Goal: Task Accomplishment & Management: Manage account settings

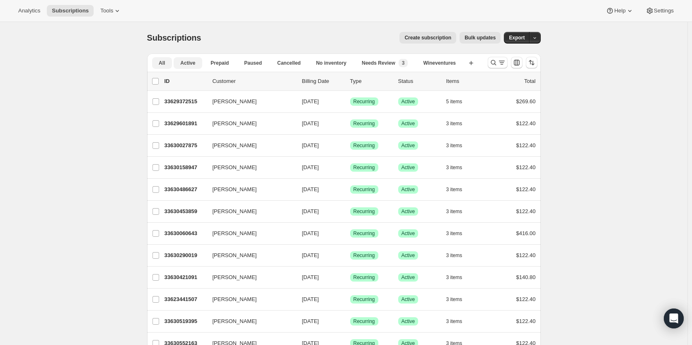
click at [191, 67] on button "Active" at bounding box center [188, 63] width 29 height 12
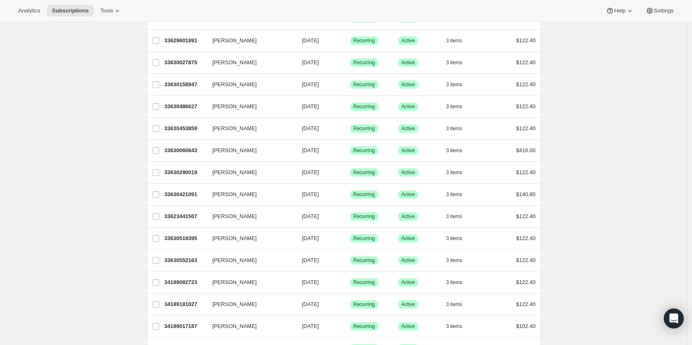
scroll to position [32, 0]
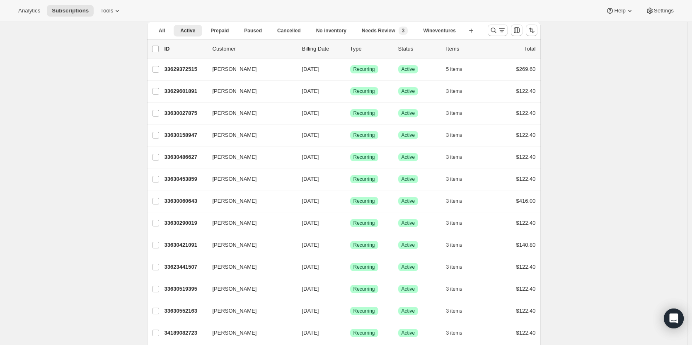
click at [497, 30] on icon "Search and filter results" at bounding box center [493, 30] width 8 height 8
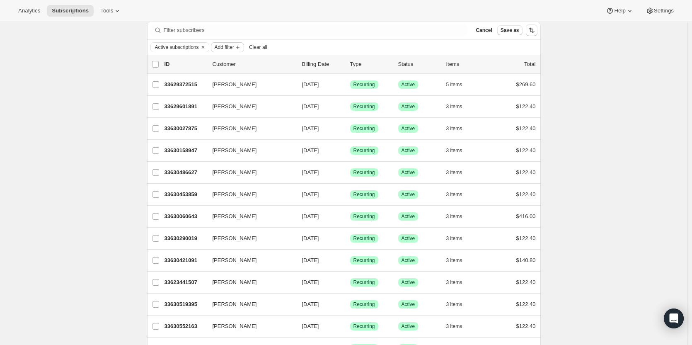
click at [234, 50] on span "Add filter" at bounding box center [224, 47] width 19 height 7
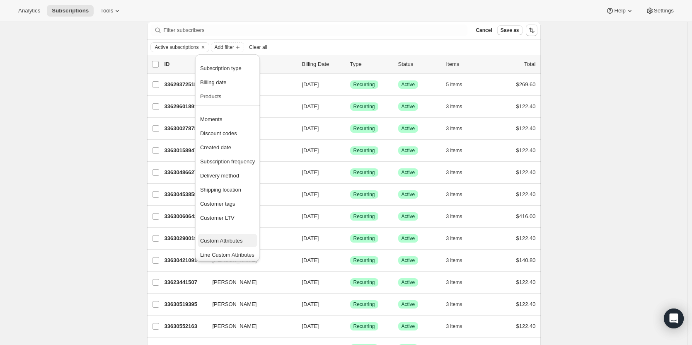
click at [245, 238] on span "Custom Attributes" at bounding box center [227, 241] width 55 height 8
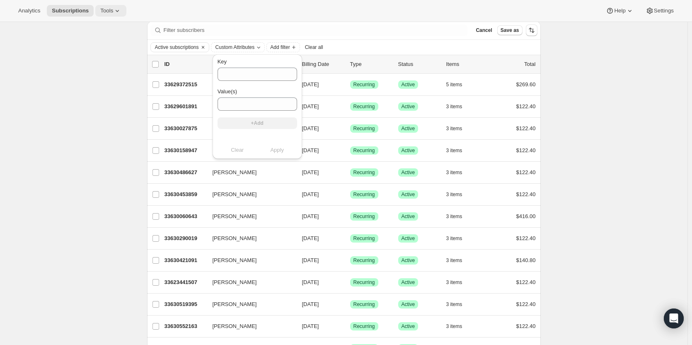
click at [107, 8] on span "Tools" at bounding box center [106, 10] width 13 height 7
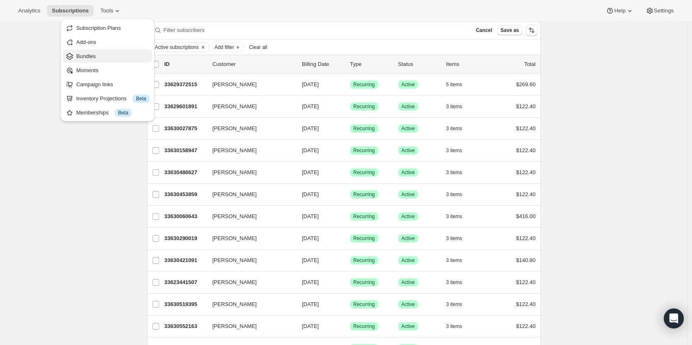
click at [103, 53] on span "Bundles" at bounding box center [112, 56] width 73 height 8
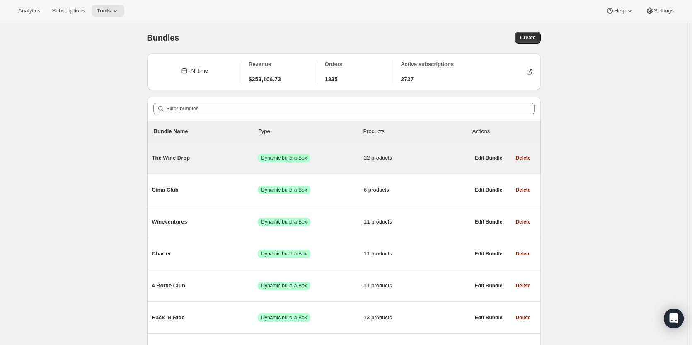
click at [192, 162] on div "The Wine Drop Success Dynamic build-a-Box 22 products" at bounding box center [311, 158] width 318 height 22
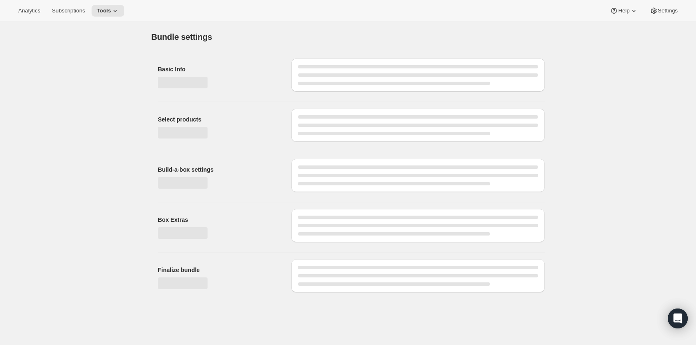
type input "The Wine Drop"
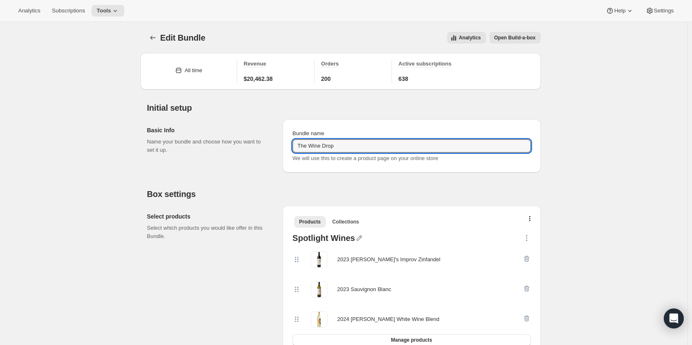
drag, startPoint x: 338, startPoint y: 145, endPoint x: 282, endPoint y: 143, distance: 56.4
click at [282, 143] on div "Basic Info Name your bundle and choose how you want to set it up. Bundle name T…" at bounding box center [344, 143] width 394 height 60
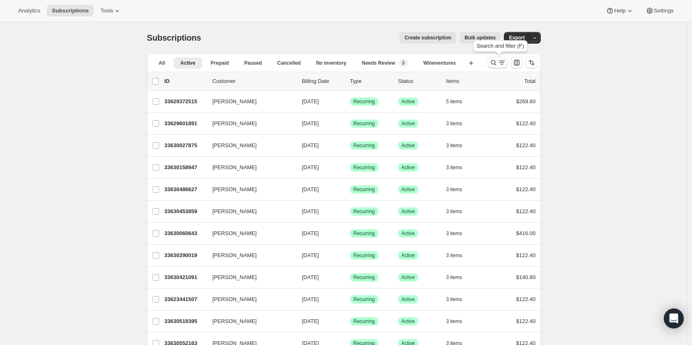
click at [498, 63] on icon "Search and filter results" at bounding box center [493, 62] width 8 height 8
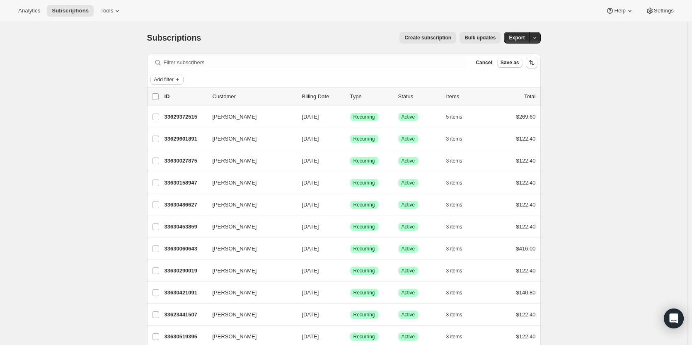
click at [169, 76] on button "Add filter" at bounding box center [166, 80] width 33 height 10
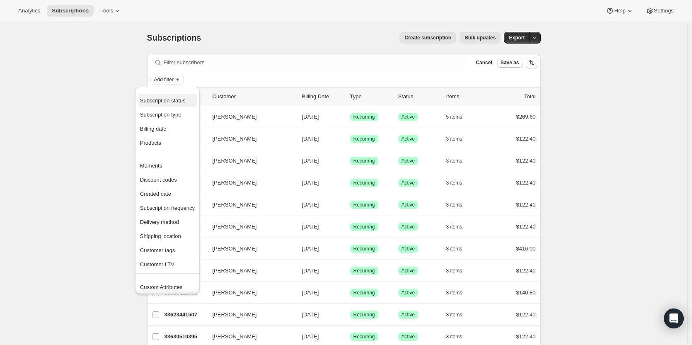
click at [173, 100] on span "Subscription status" at bounding box center [163, 100] width 46 height 6
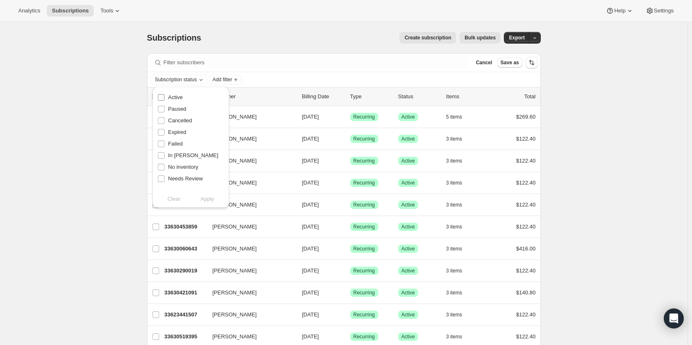
click at [164, 98] on input "Active" at bounding box center [161, 97] width 7 height 7
checkbox input "true"
click at [160, 108] on input "Paused" at bounding box center [161, 109] width 7 height 7
checkbox input "true"
click at [202, 198] on span "Apply" at bounding box center [208, 199] width 14 height 8
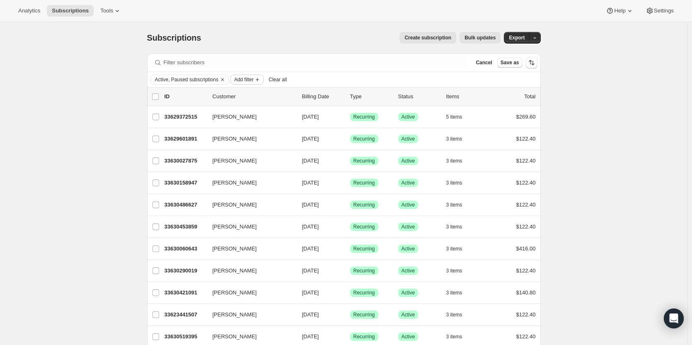
click at [237, 80] on span "Add filter" at bounding box center [243, 79] width 19 height 7
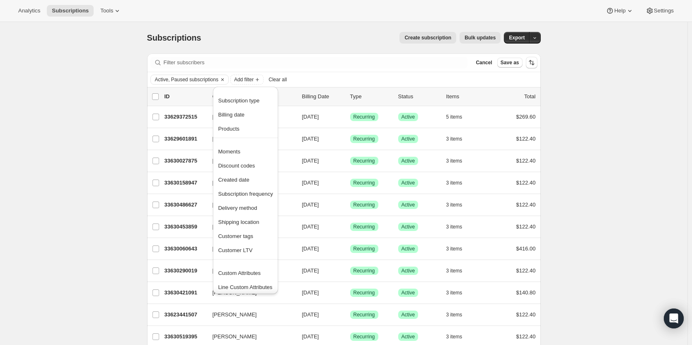
scroll to position [2, 0]
click at [234, 233] on span "Customer tags" at bounding box center [235, 234] width 35 height 6
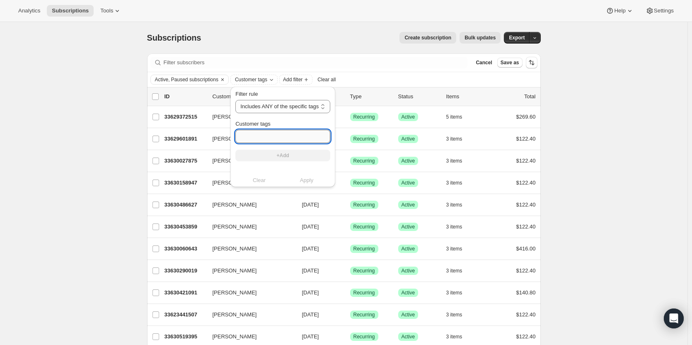
click at [252, 140] on input "Customer tags" at bounding box center [282, 136] width 95 height 13
paste input "The Wine Drop"
click at [258, 107] on select "Includes ANY of the specific tags Includes ALL of the specific tags Includes ON…" at bounding box center [282, 106] width 95 height 13
click at [235, 100] on select "Includes ANY of the specific tags Includes ALL of the specific tags Includes ON…" at bounding box center [282, 106] width 95 height 13
click at [309, 180] on div "Clear Apply" at bounding box center [282, 180] width 95 height 8
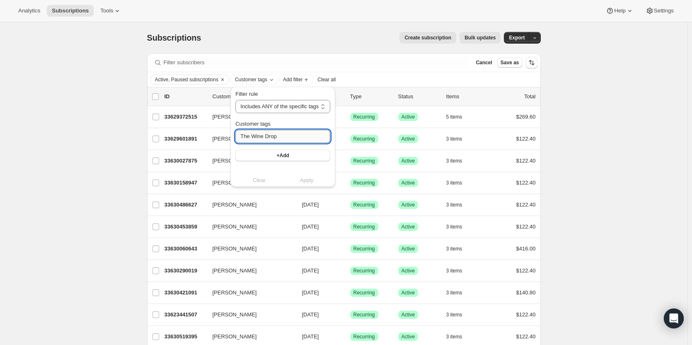
click at [288, 136] on input "The Wine Drop" at bounding box center [282, 136] width 95 height 13
type input "The Wine Drop"
click at [306, 182] on div "Clear Apply" at bounding box center [282, 180] width 95 height 8
click at [310, 101] on select "Includes ANY of the specific tags Includes ALL of the specific tags Includes ON…" at bounding box center [282, 106] width 95 height 13
select select "all"
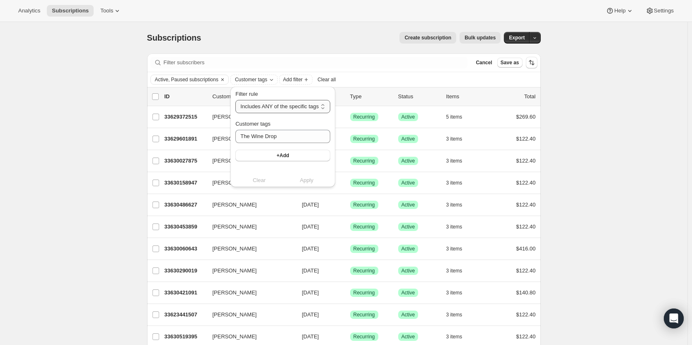
click at [235, 100] on select "Includes ANY of the specific tags Includes ALL of the specific tags Includes ON…" at bounding box center [282, 106] width 95 height 13
click at [300, 182] on div "Clear Apply" at bounding box center [281, 180] width 93 height 8
click at [302, 174] on div "Filter rule Includes ANY of the specific tags Includes ALL of the specific tags…" at bounding box center [281, 137] width 93 height 94
click at [303, 152] on button "+Add" at bounding box center [281, 156] width 93 height 12
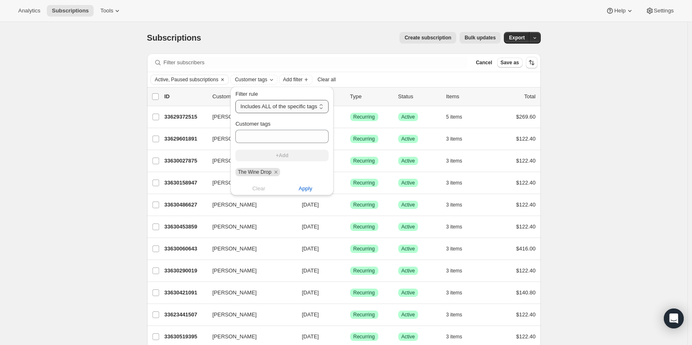
click at [302, 106] on select "Includes ANY of the specific tags Includes ALL of the specific tags Includes ON…" at bounding box center [281, 106] width 93 height 13
click at [304, 101] on select "Includes ANY of the specific tags Includes ALL of the specific tags Includes ON…" at bounding box center [281, 106] width 93 height 13
click at [299, 189] on span "Apply" at bounding box center [306, 188] width 14 height 8
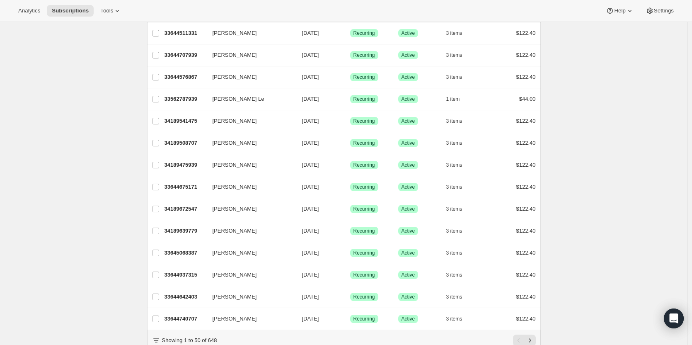
scroll to position [912, 0]
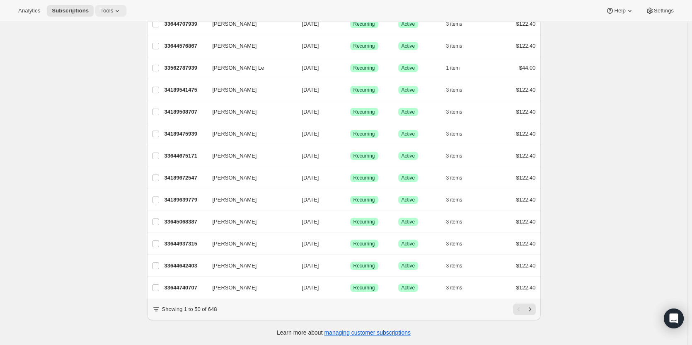
click at [104, 11] on span "Tools" at bounding box center [106, 10] width 13 height 7
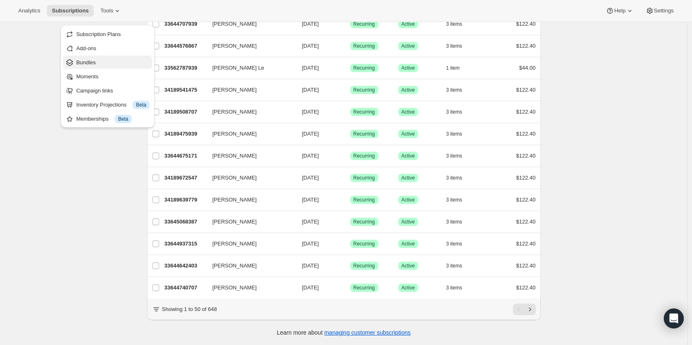
click at [92, 59] on span "Bundles" at bounding box center [85, 62] width 19 height 6
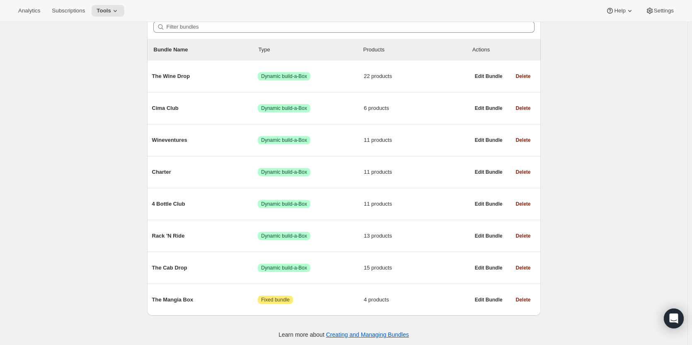
scroll to position [84, 0]
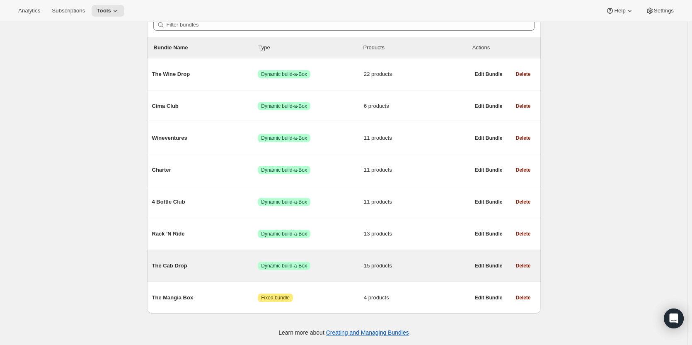
click at [201, 265] on span "The Cab Drop" at bounding box center [205, 266] width 106 height 8
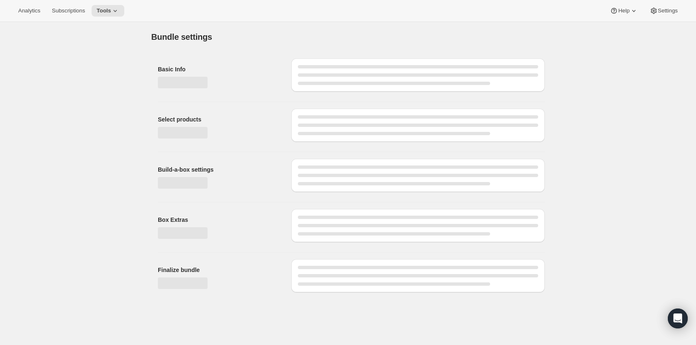
type input "The Cab Drop"
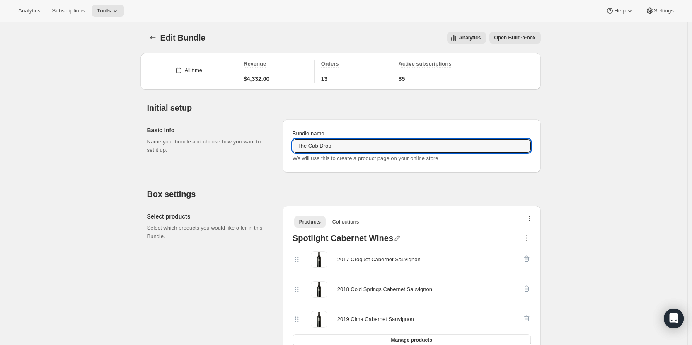
drag, startPoint x: 345, startPoint y: 145, endPoint x: 292, endPoint y: 145, distance: 53.5
click at [292, 145] on div "Bundle name The Cab Drop We will use this to create a product page on your onli…" at bounding box center [411, 146] width 245 height 40
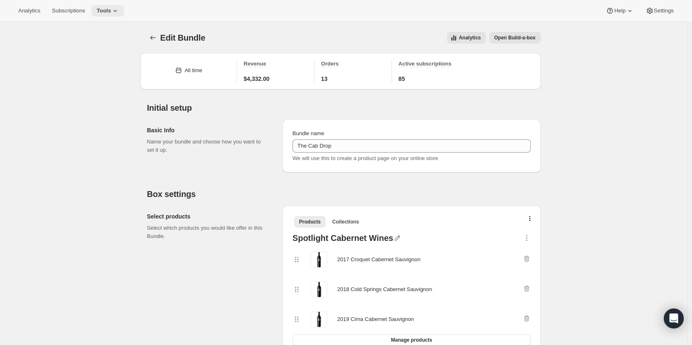
click at [111, 8] on icon at bounding box center [115, 11] width 8 height 8
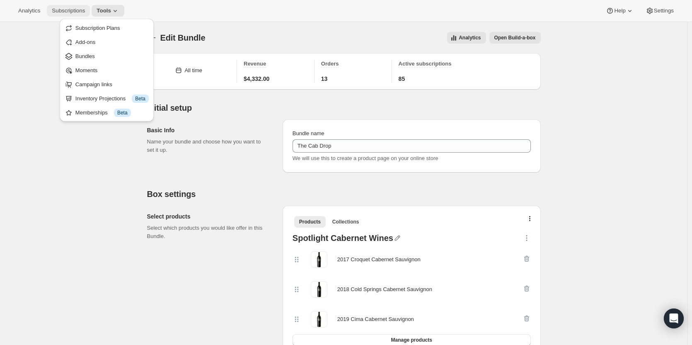
click at [75, 12] on span "Subscriptions" at bounding box center [68, 10] width 33 height 7
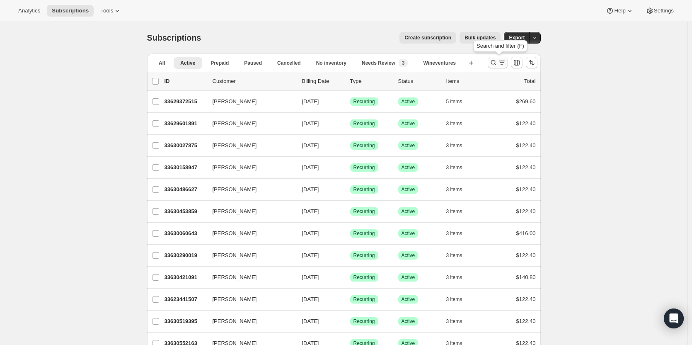
click at [495, 63] on icon "Search and filter results" at bounding box center [493, 62] width 8 height 8
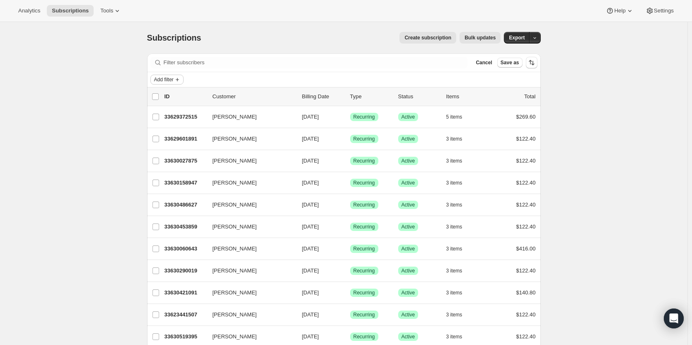
click at [177, 82] on icon "Add filter" at bounding box center [177, 79] width 7 height 7
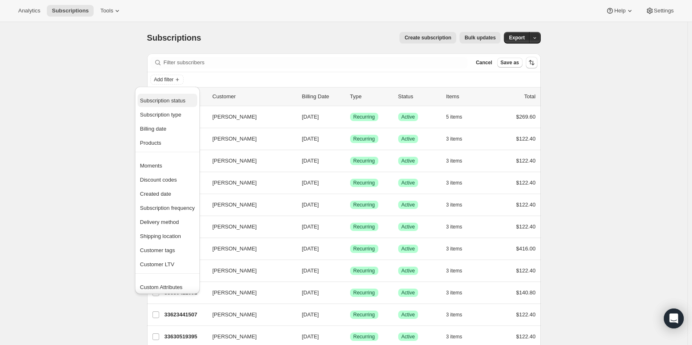
click at [177, 103] on span "Subscription status" at bounding box center [163, 100] width 46 height 6
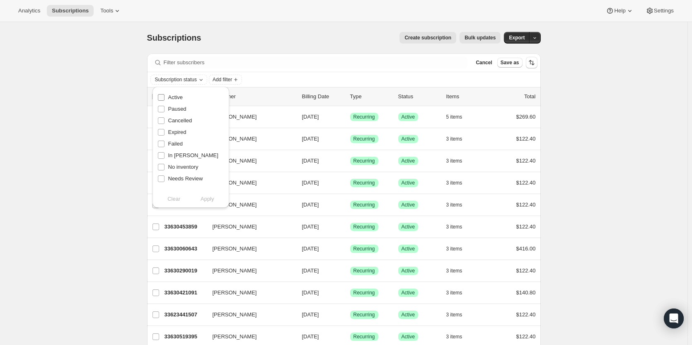
click at [161, 96] on input "Active" at bounding box center [161, 97] width 7 height 7
checkbox input "true"
click at [163, 108] on input "Paused" at bounding box center [161, 109] width 7 height 7
checkbox input "true"
click at [204, 198] on span "Apply" at bounding box center [208, 199] width 14 height 8
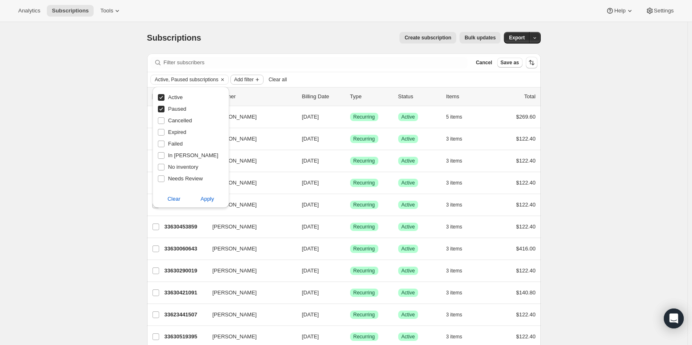
click at [253, 78] on span "Add filter" at bounding box center [243, 79] width 19 height 7
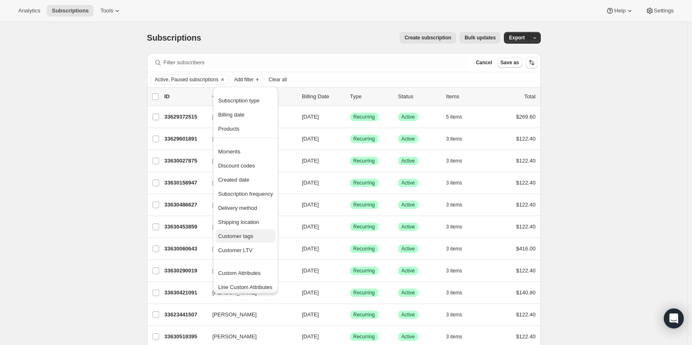
click at [248, 237] on span "Customer tags" at bounding box center [235, 236] width 35 height 6
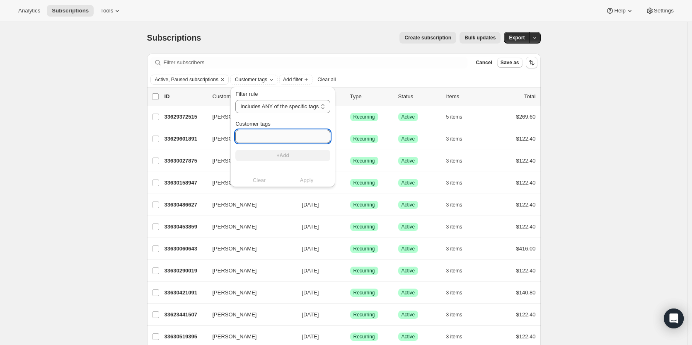
click at [264, 138] on input "Customer tags" at bounding box center [282, 136] width 95 height 13
paste input "The Cab Drop"
type input "The Cab Drop"
click at [290, 155] on button "+Add" at bounding box center [282, 156] width 95 height 12
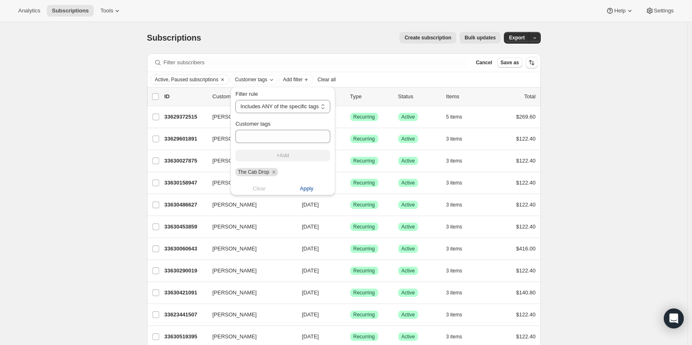
click at [305, 187] on span "Apply" at bounding box center [307, 188] width 14 height 8
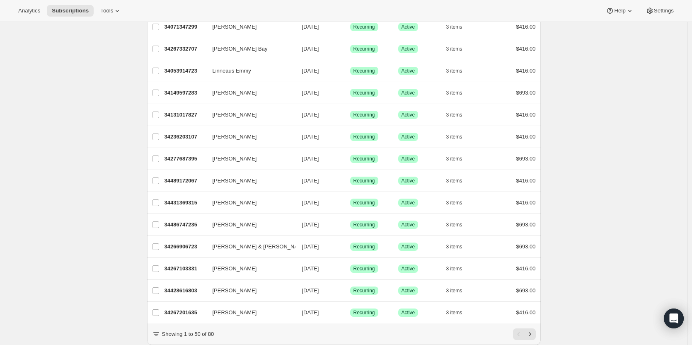
scroll to position [912, 0]
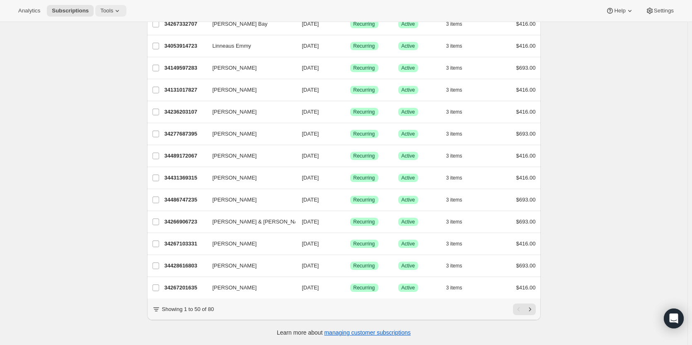
click at [102, 14] on button "Tools" at bounding box center [110, 11] width 31 height 12
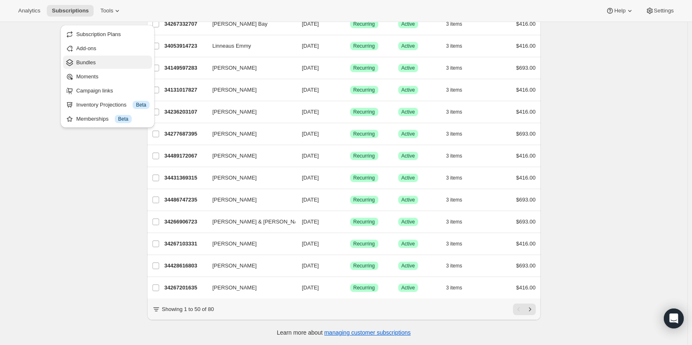
click at [101, 58] on span "Bundles" at bounding box center [112, 62] width 73 height 8
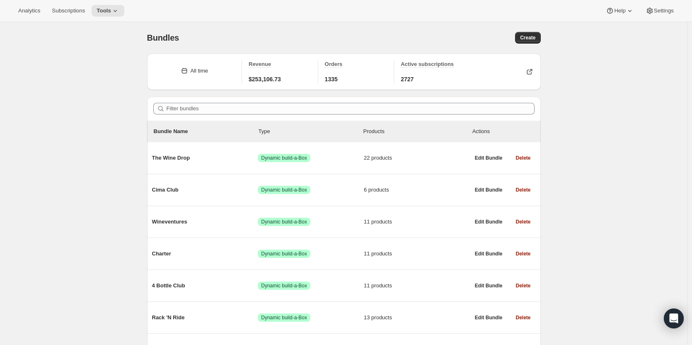
scroll to position [84, 0]
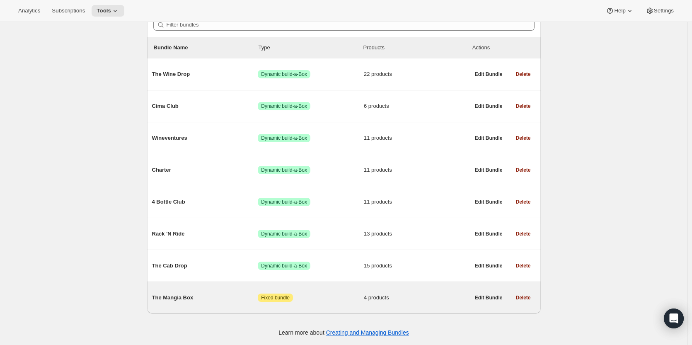
click at [307, 300] on span "Attention Fixed bundle" at bounding box center [311, 297] width 106 height 8
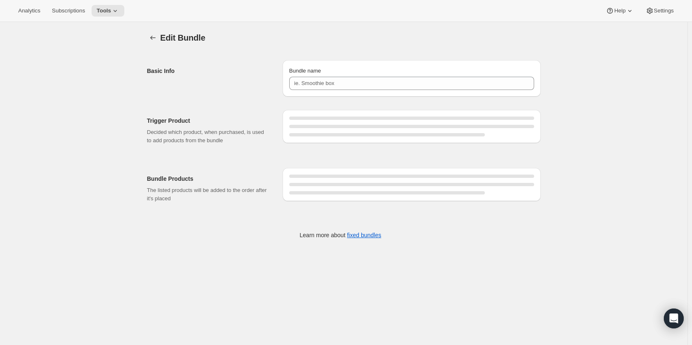
type input "The Mangia Box"
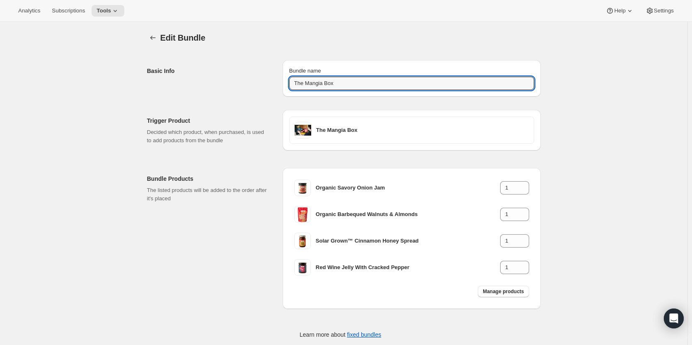
drag, startPoint x: 348, startPoint y: 87, endPoint x: 281, endPoint y: 81, distance: 67.8
click at [281, 81] on div "Basic Info Bundle name The Mangia Box" at bounding box center [344, 74] width 394 height 43
click at [81, 11] on span "Subscriptions" at bounding box center [68, 10] width 33 height 7
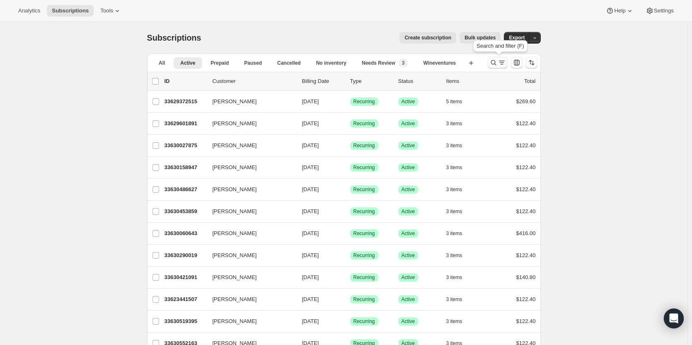
click at [496, 63] on icon "Search and filter results" at bounding box center [493, 62] width 8 height 8
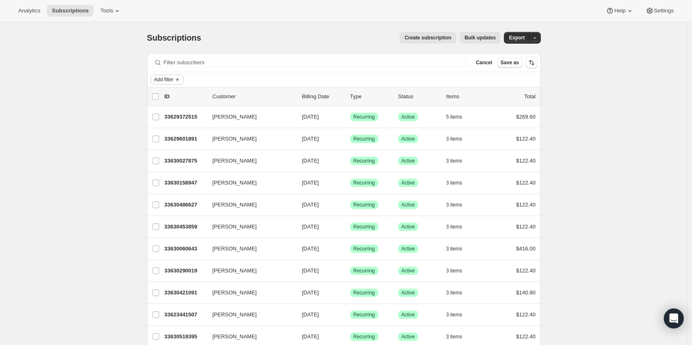
click at [174, 80] on span "Add filter" at bounding box center [163, 79] width 19 height 7
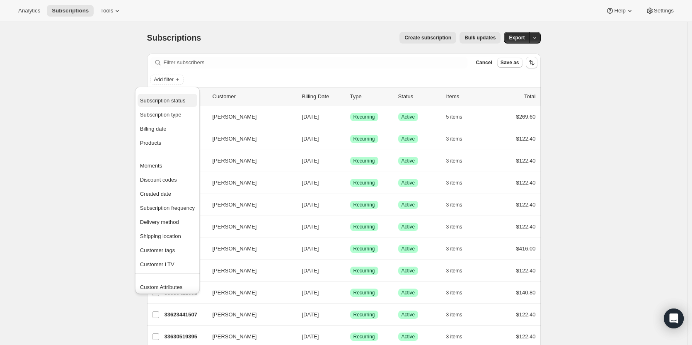
click at [175, 97] on span "Subscription status" at bounding box center [167, 101] width 55 height 8
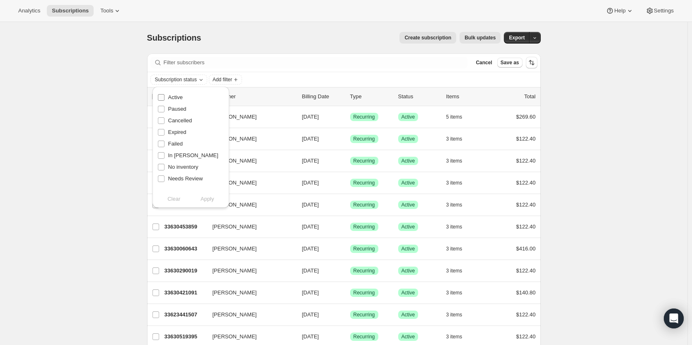
click at [164, 97] on input "Active" at bounding box center [161, 97] width 7 height 7
checkbox input "true"
click at [162, 108] on input "Paused" at bounding box center [161, 109] width 7 height 7
checkbox input "true"
click at [211, 200] on span "Apply" at bounding box center [208, 199] width 14 height 8
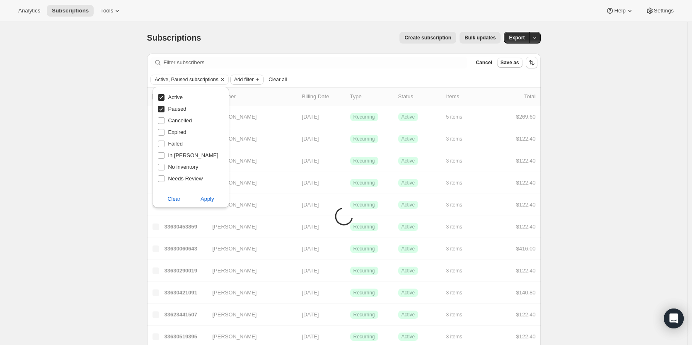
click at [249, 82] on span "Add filter" at bounding box center [243, 79] width 19 height 7
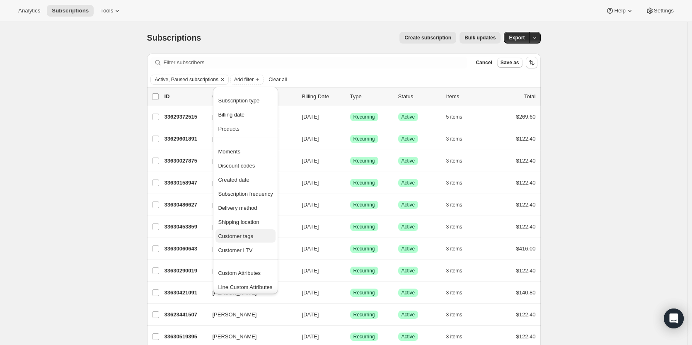
click at [245, 236] on span "Customer tags" at bounding box center [235, 236] width 35 height 6
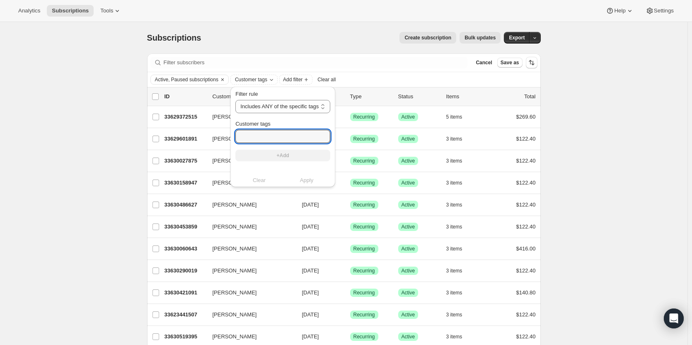
click at [252, 144] on div "Filter rule Includes ANY of the specific tags Includes ALL of the specific tags…" at bounding box center [282, 129] width 95 height 78
paste input "The Mangia Box"
type input "The Mangia Box"
click at [269, 157] on button "+Add" at bounding box center [282, 156] width 95 height 12
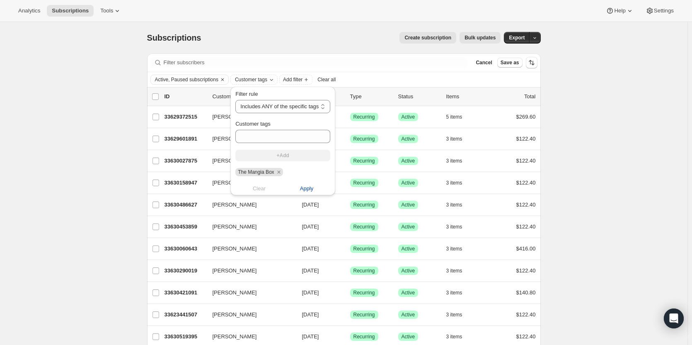
click at [306, 189] on span "Apply" at bounding box center [307, 188] width 14 height 8
